Goal: Information Seeking & Learning: Learn about a topic

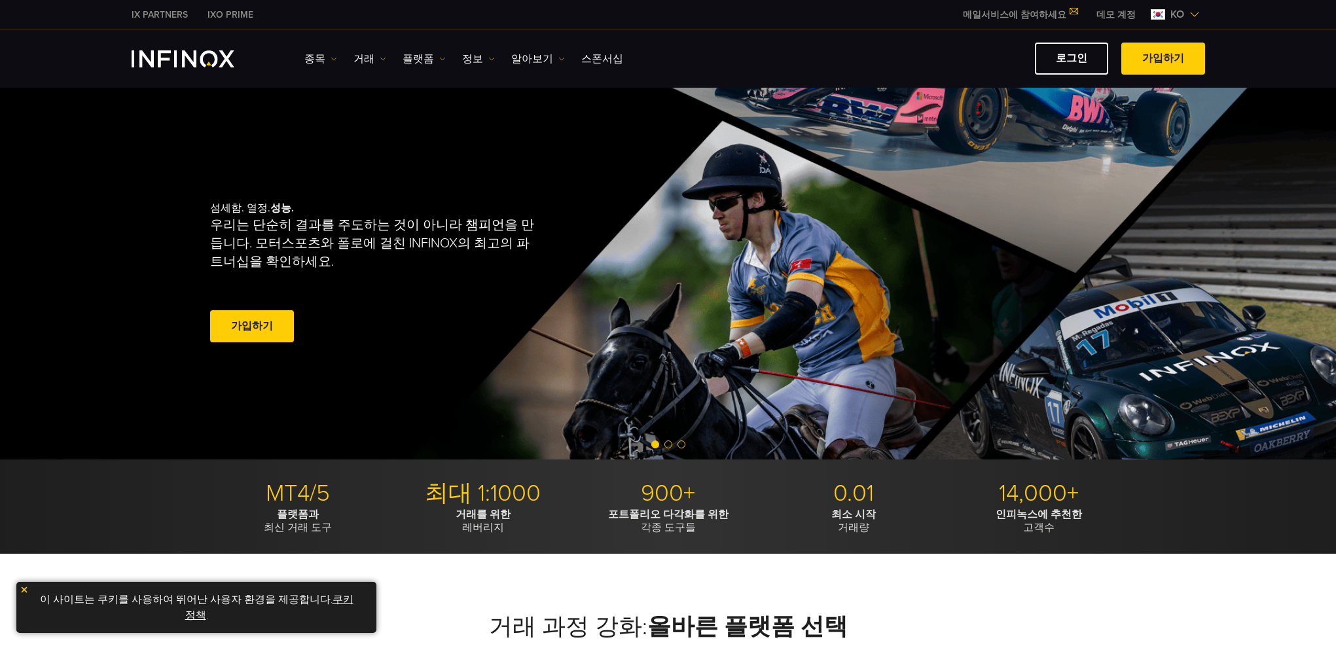
click at [588, 55] on link "스폰서십" at bounding box center [602, 59] width 42 height 16
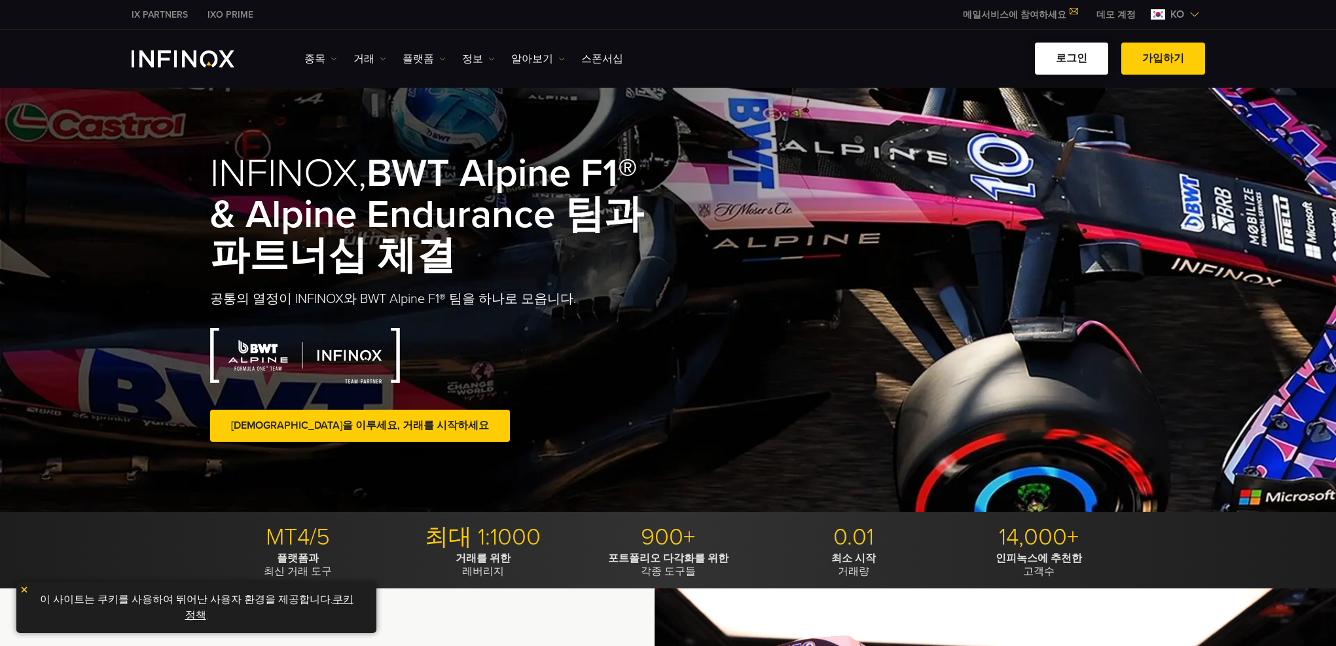
click at [1082, 62] on link "로그인" at bounding box center [1071, 59] width 73 height 32
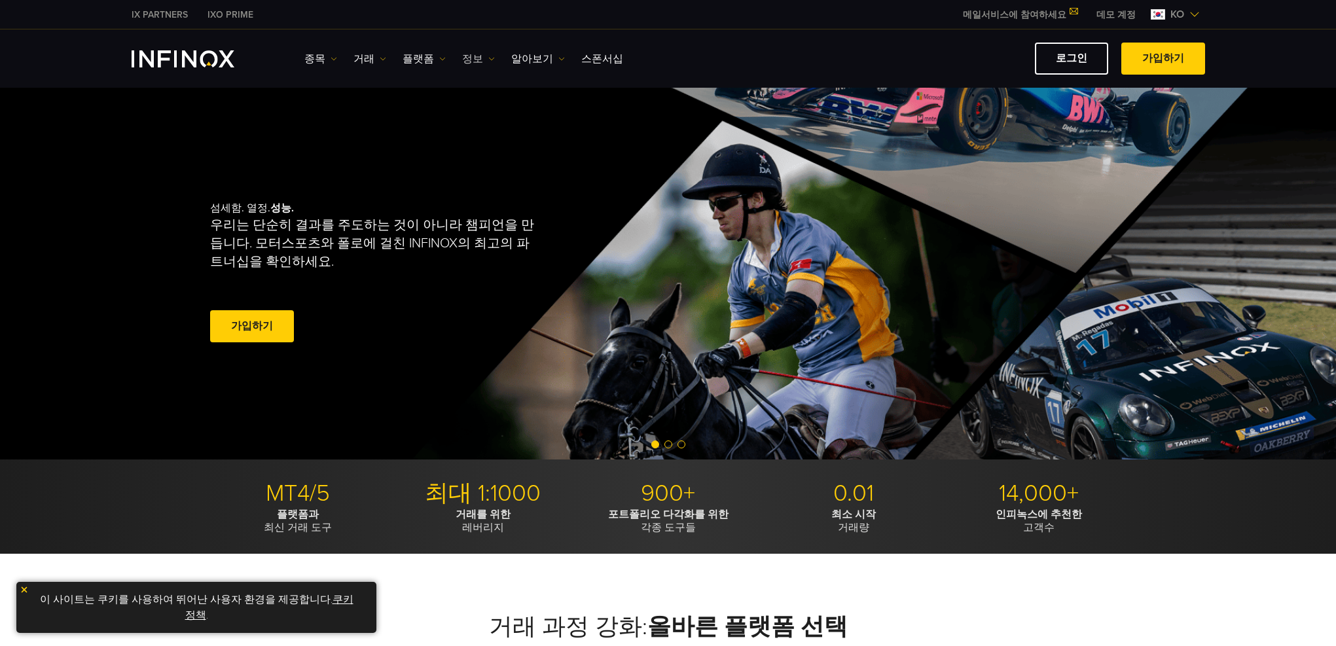
click at [488, 58] on img at bounding box center [491, 59] width 7 height 7
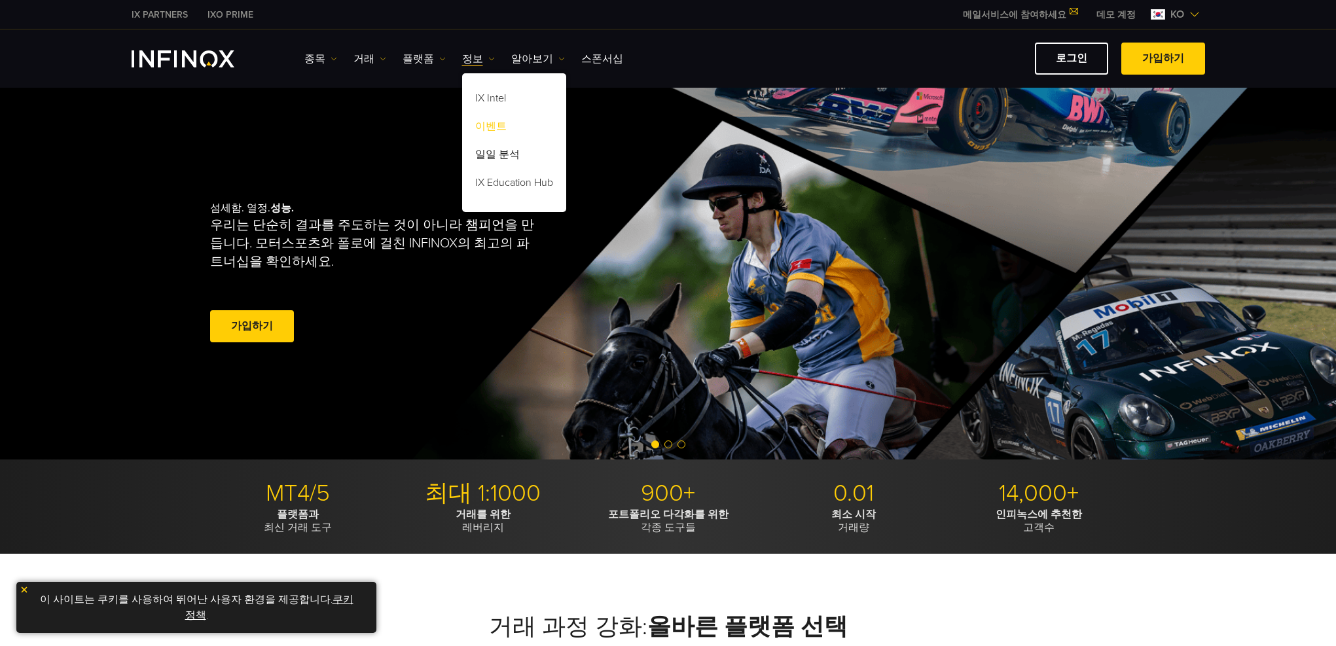
click at [488, 127] on link "이벤트" at bounding box center [514, 129] width 104 height 28
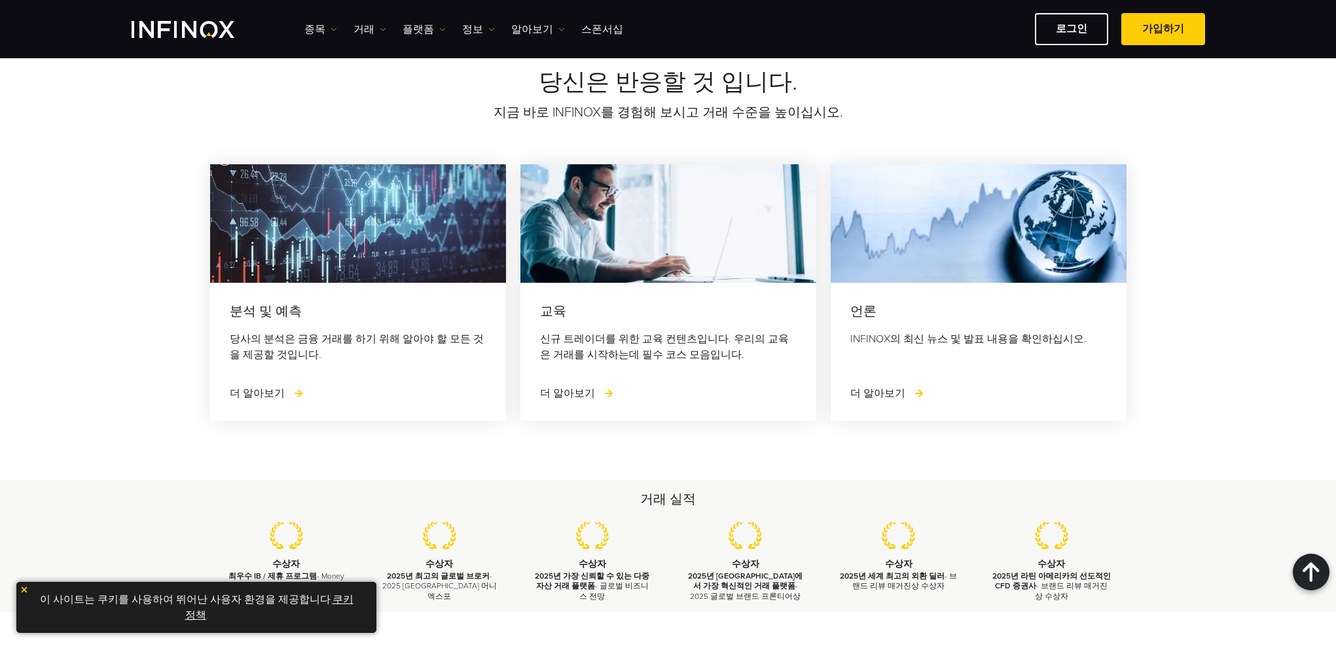
scroll to position [1702, 0]
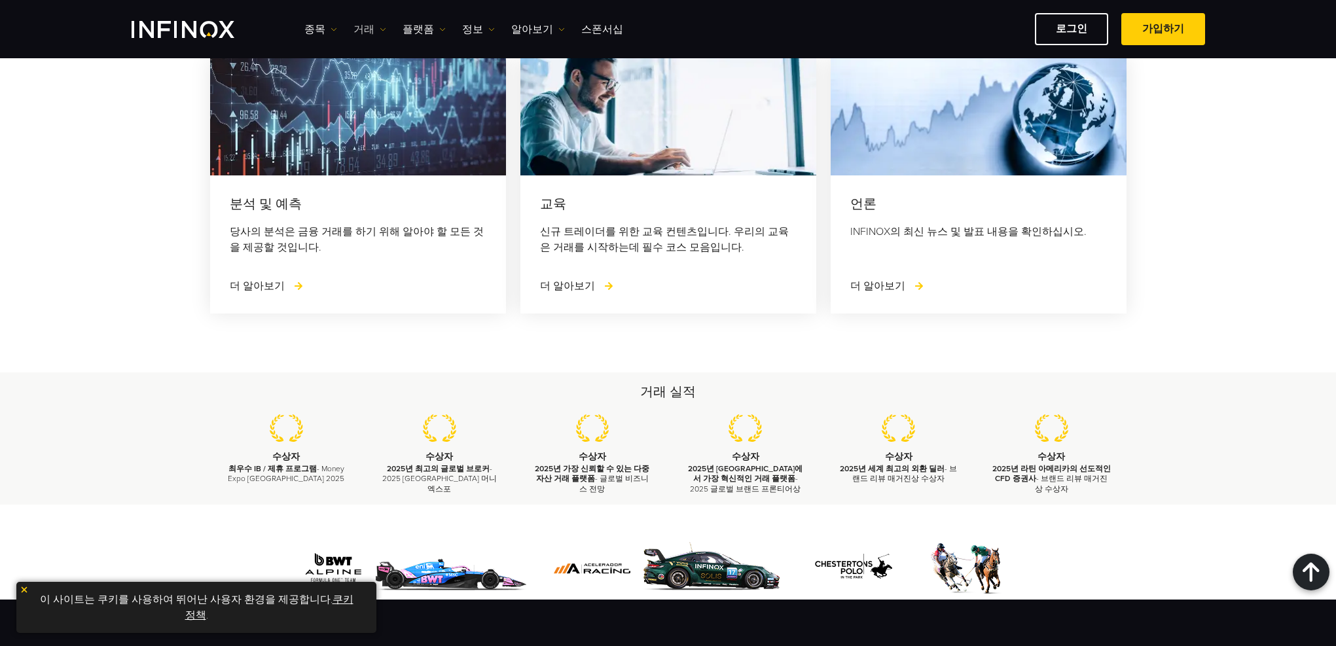
click at [373, 33] on link "거래" at bounding box center [370, 30] width 33 height 16
click at [325, 26] on link "종목" at bounding box center [320, 30] width 33 height 16
click at [439, 27] on img at bounding box center [442, 29] width 7 height 7
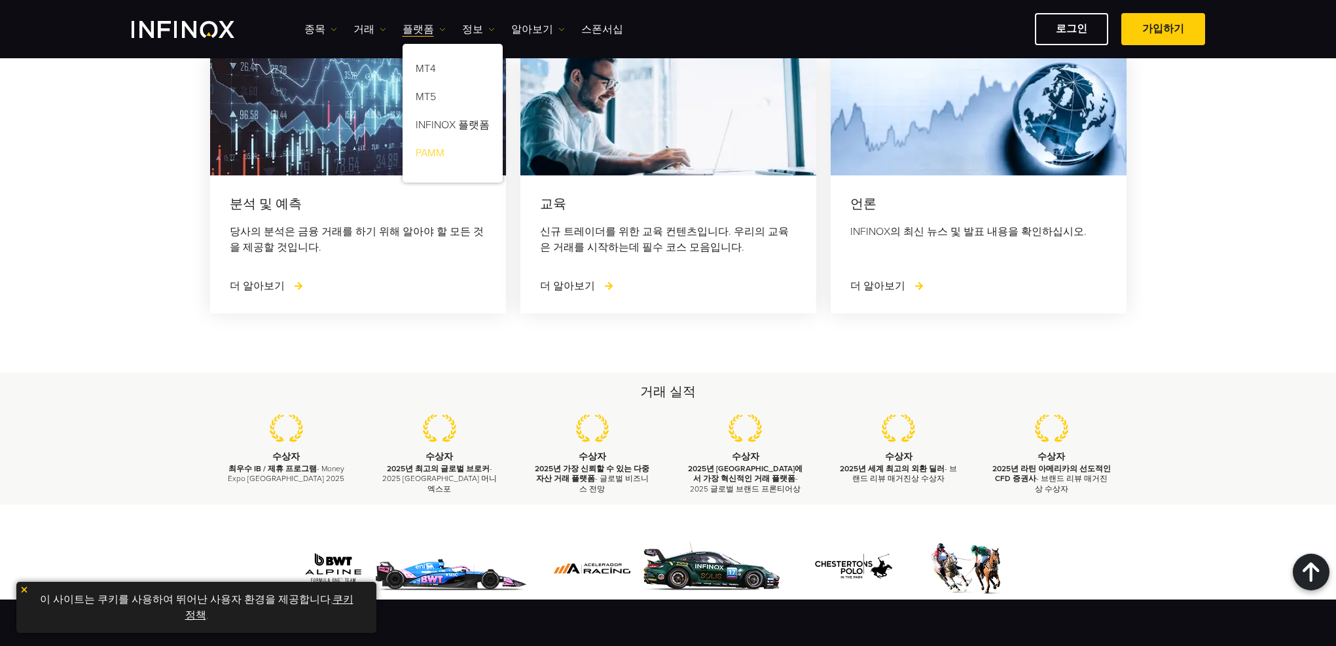
click at [429, 151] on link "PAMM" at bounding box center [453, 155] width 100 height 28
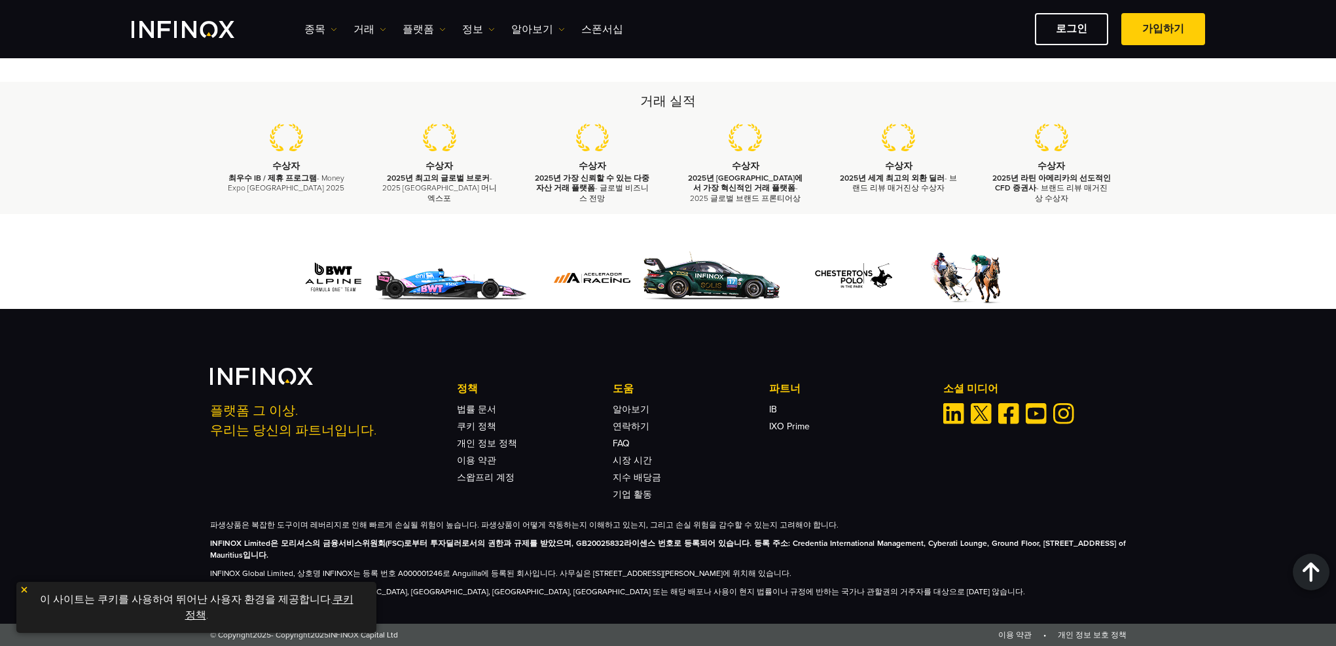
scroll to position [2795, 0]
click at [772, 409] on link "IB" at bounding box center [773, 409] width 8 height 11
click at [1059, 30] on link "로그인" at bounding box center [1071, 29] width 73 height 32
